Goal: Information Seeking & Learning: Learn about a topic

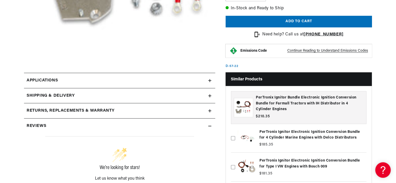
click at [211, 79] on icon at bounding box center [209, 80] width 3 height 3
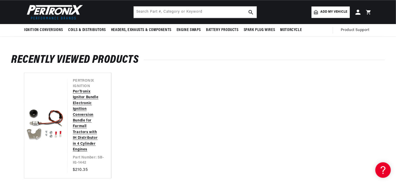
click at [91, 98] on link "PerTronix Ignitor Bundle Electronic Ignition Conversion Bundle for Farmall Trac…" at bounding box center [87, 120] width 28 height 63
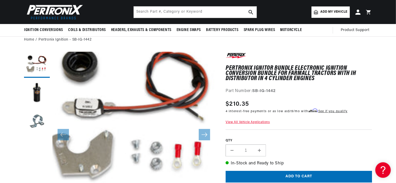
scroll to position [0, 193]
